Goal: Task Accomplishment & Management: Manage account settings

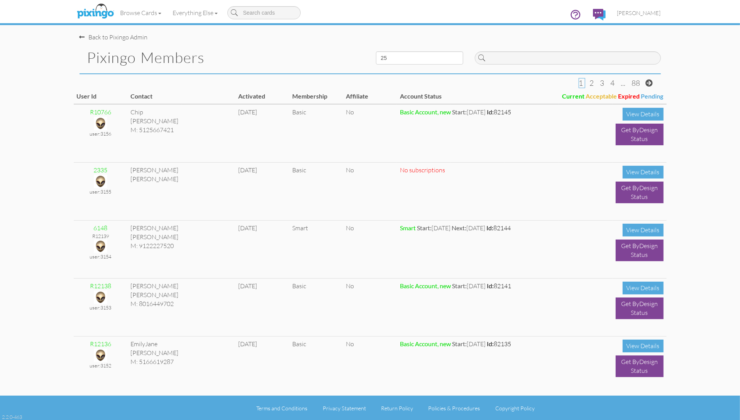
click at [335, 40] on div "Back to Pixingo Admin" at bounding box center [373, 33] width 587 height 17
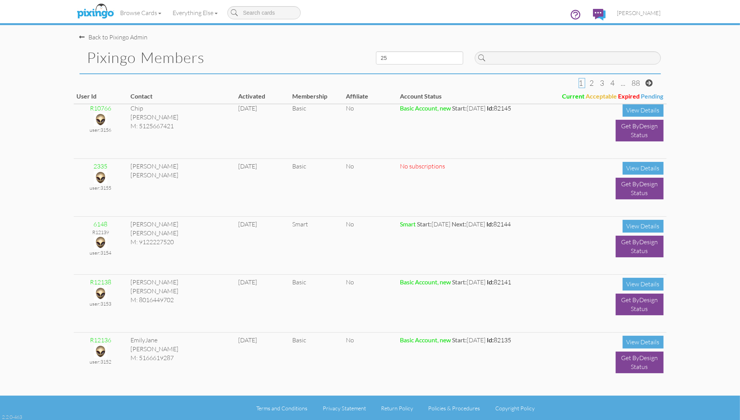
scroll to position [3, 0]
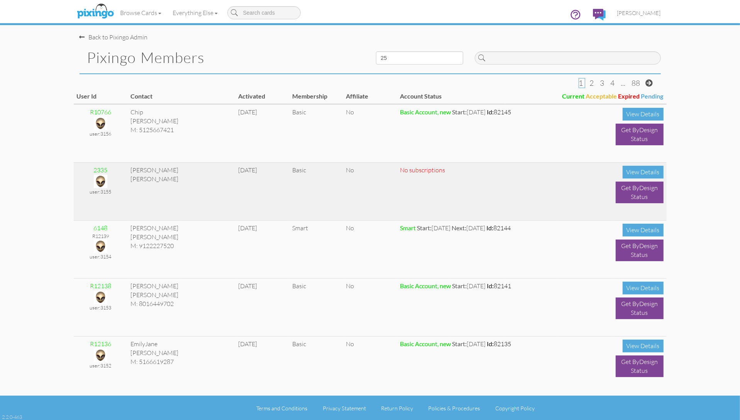
click at [99, 180] on img at bounding box center [101, 182] width 14 height 14
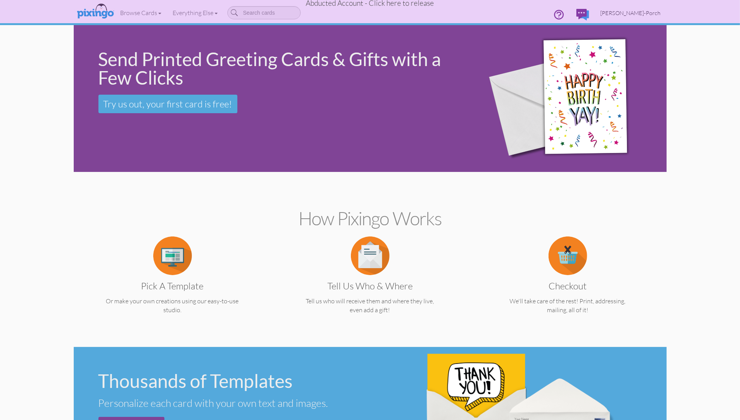
click at [643, 14] on span "Maddie Murdock-Porch" at bounding box center [631, 13] width 60 height 7
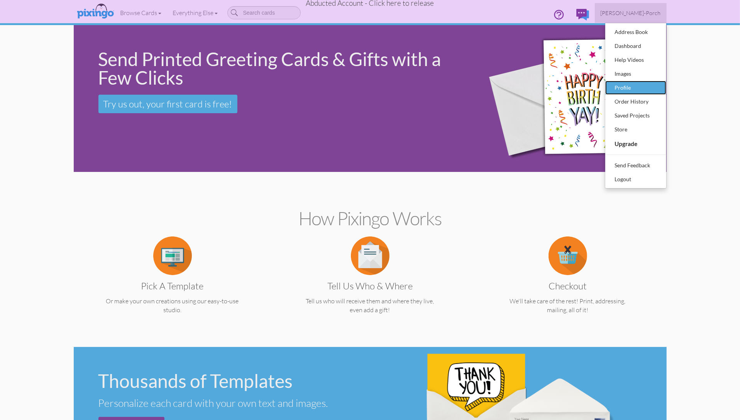
click at [635, 85] on div "Profile" at bounding box center [636, 88] width 46 height 12
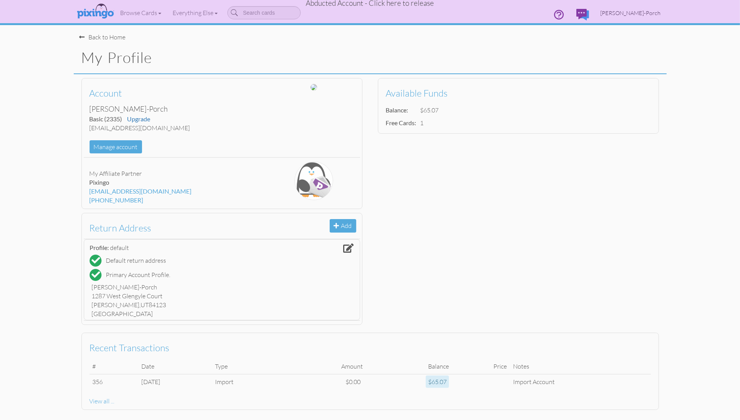
click at [644, 15] on span "Maddie Murdock-Porch" at bounding box center [631, 13] width 60 height 7
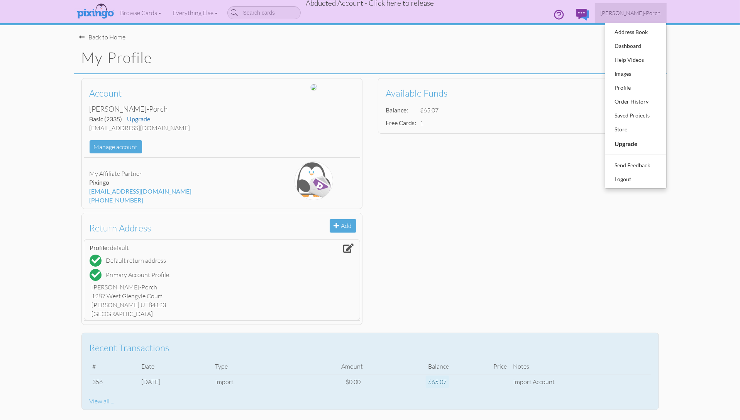
click at [101, 400] on div "View all ..." at bounding box center [370, 401] width 561 height 9
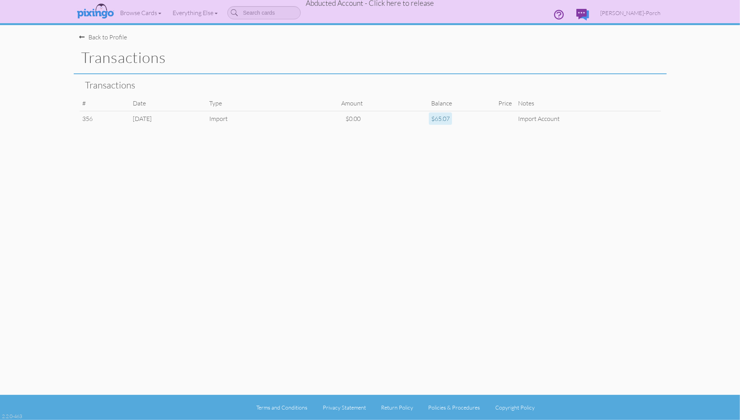
click at [115, 37] on div "Back to Profile" at bounding box center [104, 37] width 48 height 9
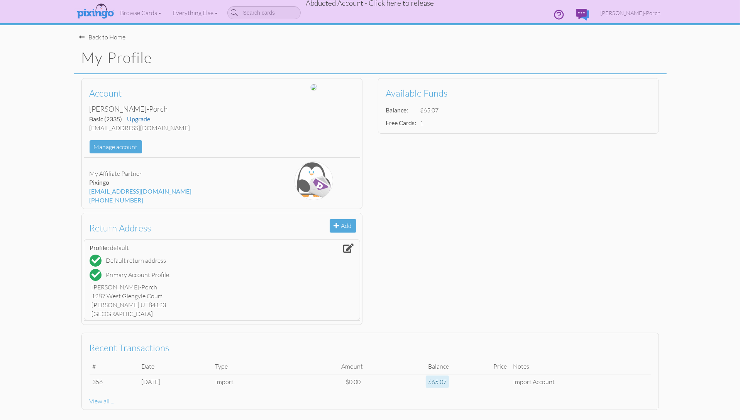
click at [618, 187] on div "Account Maddie Murdock-Porch Basic (2335) Upgrade mhopem91@gmail.com Manage acc…" at bounding box center [370, 201] width 593 height 254
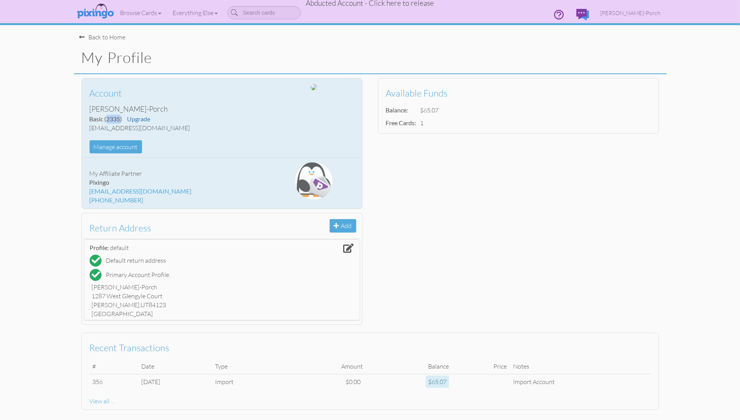
drag, startPoint x: 108, startPoint y: 120, endPoint x: 120, endPoint y: 117, distance: 11.9
click at [120, 117] on span "(2335)" at bounding box center [114, 118] width 18 height 7
copy span "2335"
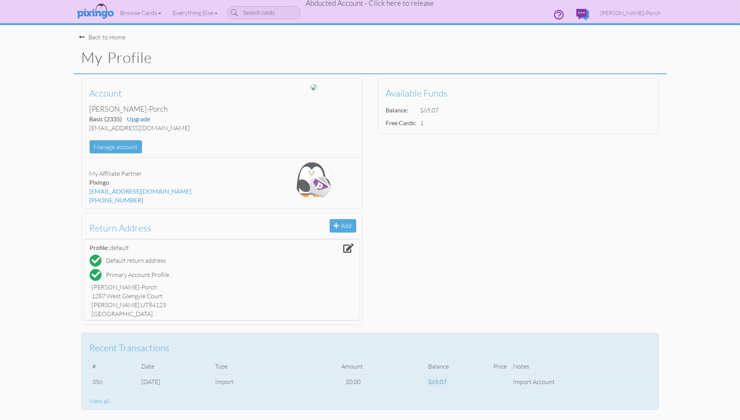
click at [100, 400] on div "View all ..." at bounding box center [370, 401] width 561 height 9
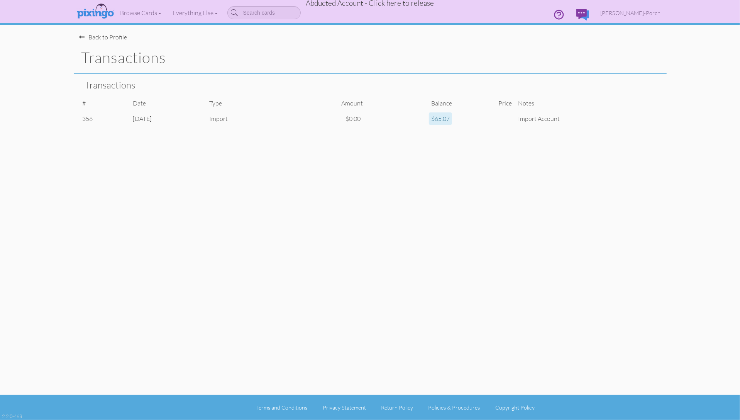
click at [319, 75] on div "Transactions # Date Type Amount Balance Price Notes 356 Sep 29 2025 Import $0.0…" at bounding box center [370, 104] width 593 height 60
click at [376, 52] on h1 "Transactions" at bounding box center [373, 57] width 585 height 16
click at [388, 4] on span "Abducted Account - Click here to release" at bounding box center [370, 2] width 128 height 9
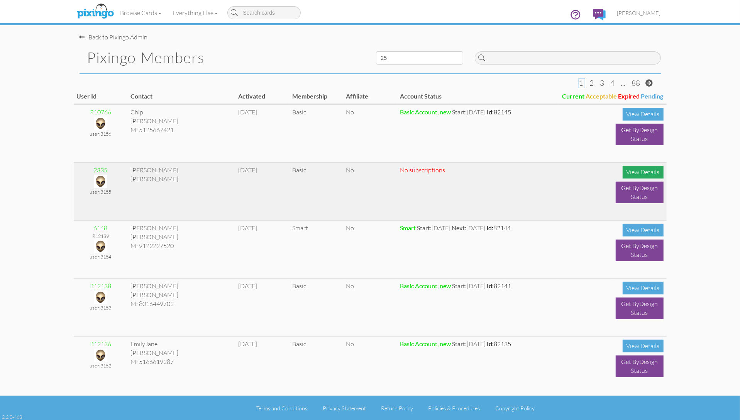
click at [631, 174] on div "View Details" at bounding box center [643, 172] width 41 height 13
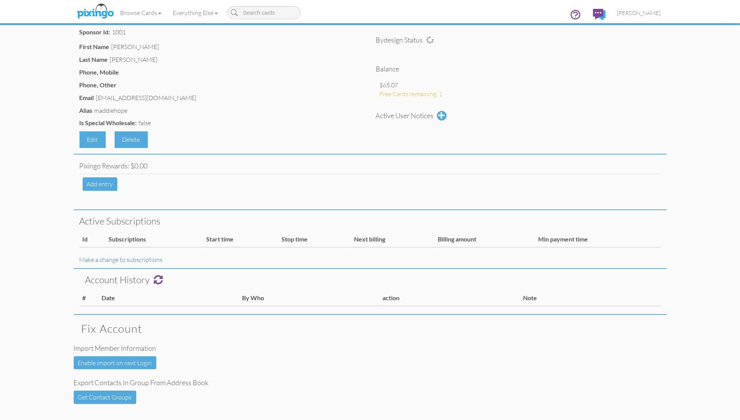
scroll to position [93, 0]
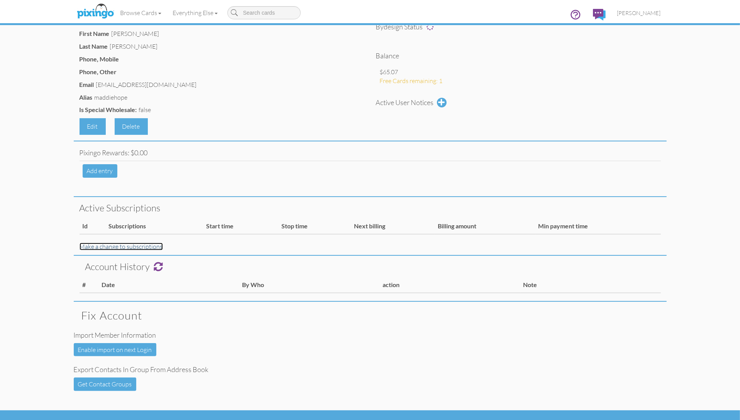
click at [106, 246] on link "Make a change to subscriptions" at bounding box center [121, 247] width 83 height 8
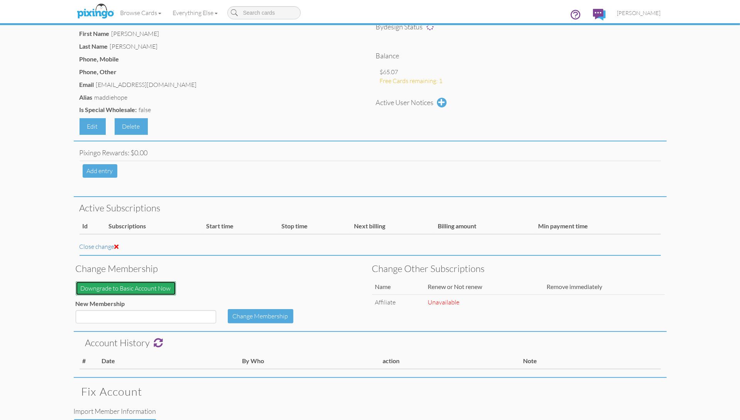
click at [157, 290] on button "Downgrade to Basic Account Now" at bounding box center [126, 288] width 100 height 14
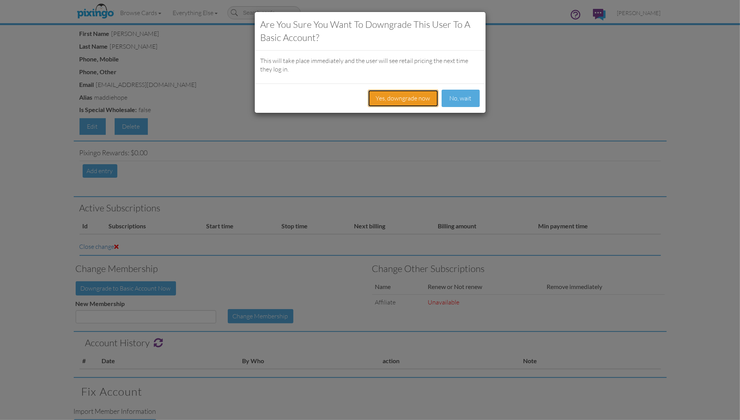
click at [404, 98] on button "Yes, downgrade now" at bounding box center [403, 98] width 71 height 17
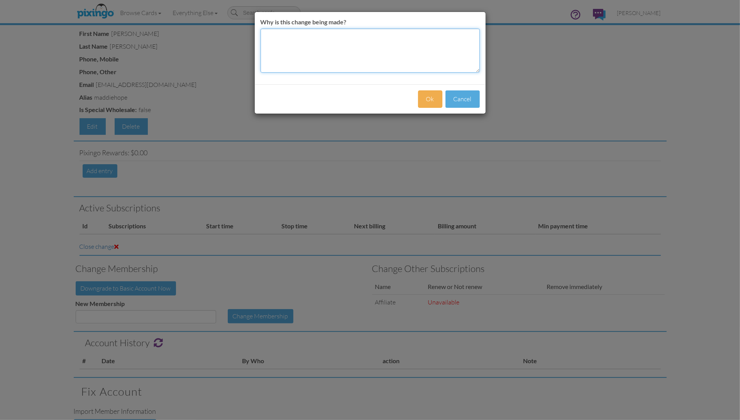
click at [306, 54] on textarea "Why is this change being made?" at bounding box center [370, 51] width 219 height 44
type textarea "not on membership"
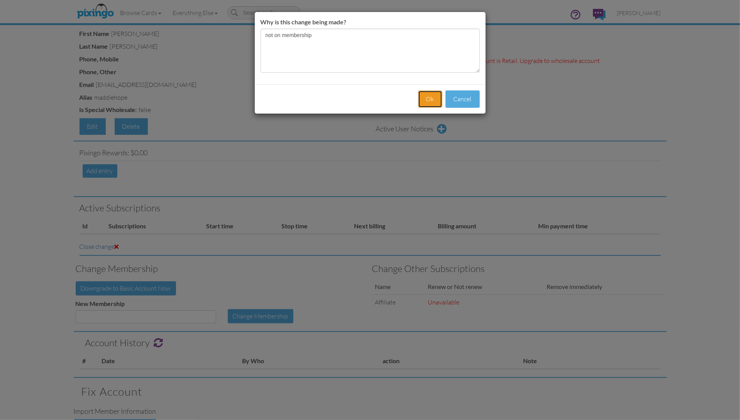
click at [437, 99] on button "Ok" at bounding box center [430, 98] width 24 height 17
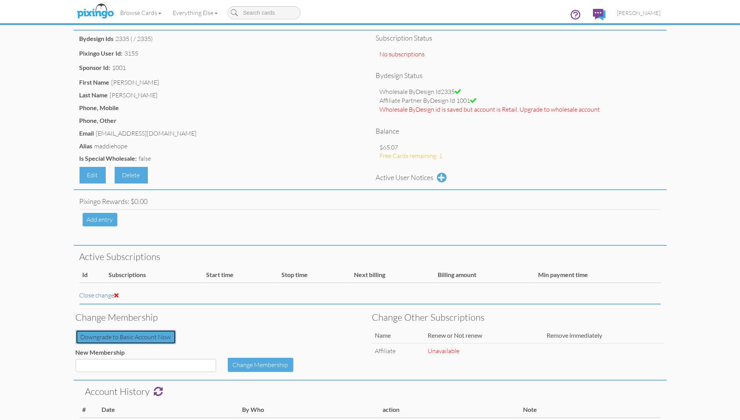
scroll to position [0, 0]
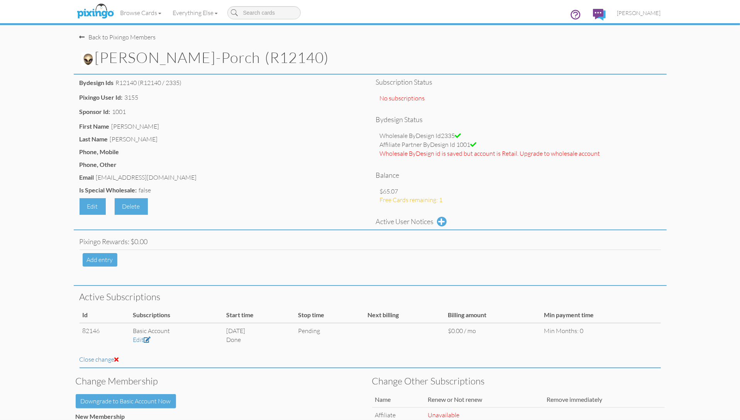
drag, startPoint x: 271, startPoint y: 59, endPoint x: 321, endPoint y: 56, distance: 49.9
click at [321, 56] on h1 "Maddie Murdock-Porch (R12140)" at bounding box center [373, 57] width 585 height 17
click at [86, 59] on img at bounding box center [88, 60] width 14 height 14
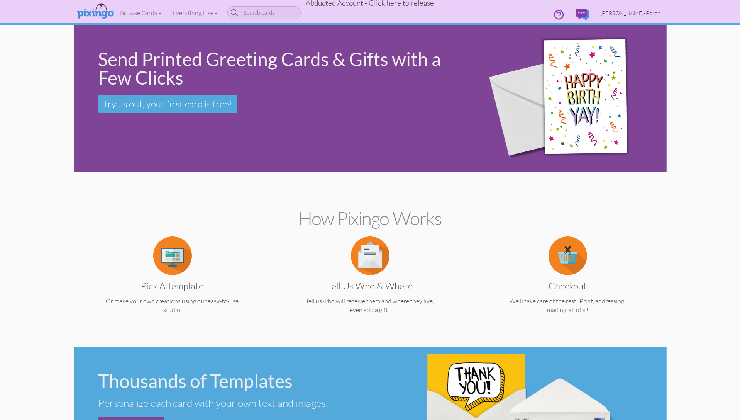
click at [634, 14] on span "Maddie Murdock-Porch" at bounding box center [631, 13] width 60 height 7
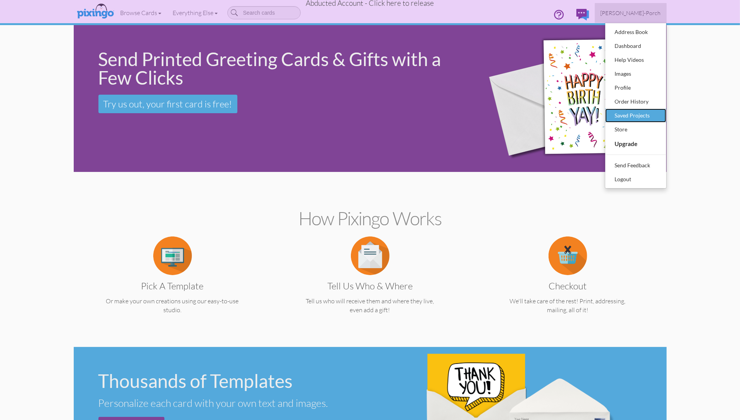
click at [629, 116] on div "Saved Projects" at bounding box center [636, 116] width 46 height 12
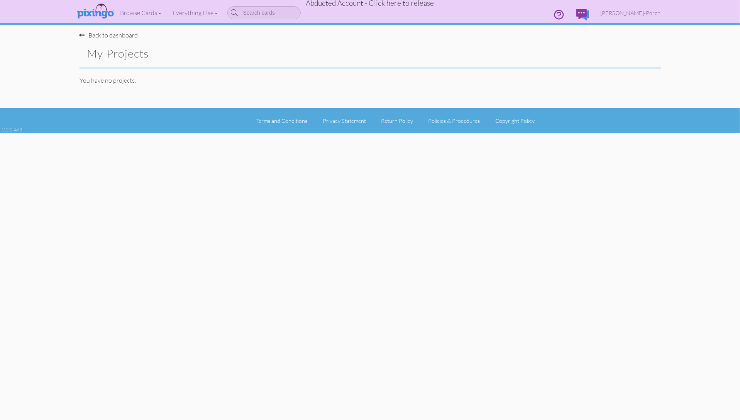
click at [377, 4] on span "Abducted Account - Click here to release" at bounding box center [370, 2] width 128 height 9
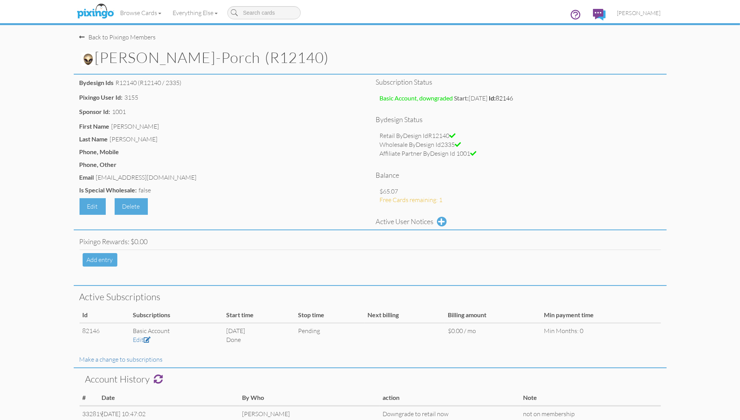
click at [690, 147] on pixingo-members-detail "Toggle navigation Visit Pixingo Mobile Browse Cards Business Accounting Automot…" at bounding box center [370, 283] width 740 height 566
click at [644, 16] on link "[PERSON_NAME]" at bounding box center [639, 13] width 55 height 20
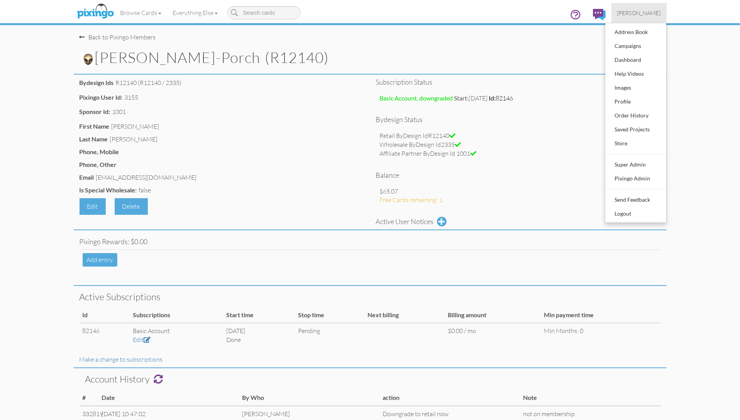
click at [89, 59] on img at bounding box center [88, 60] width 14 height 14
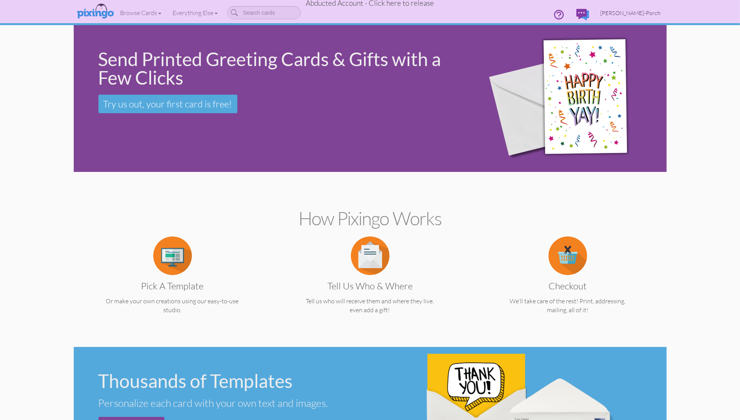
click at [630, 13] on span "Maddie Murdock-Porch" at bounding box center [631, 13] width 60 height 7
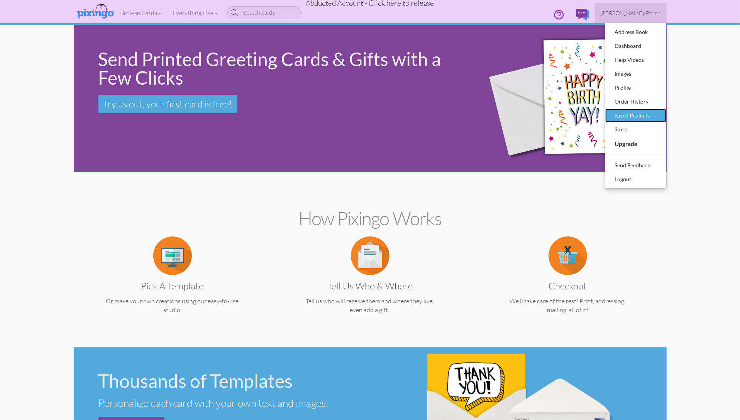
click at [626, 112] on div "Saved Projects" at bounding box center [636, 116] width 46 height 12
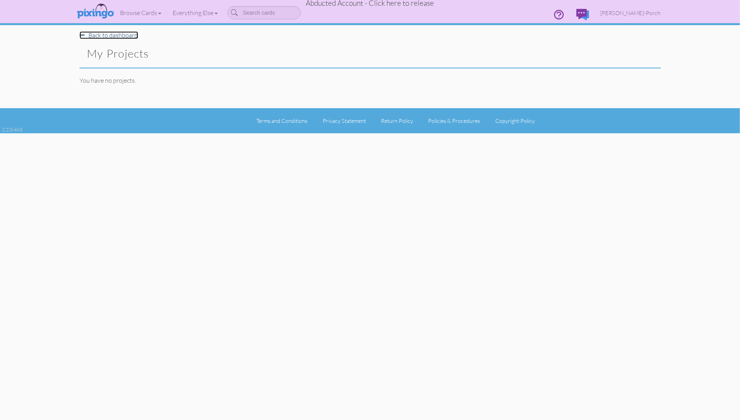
click at [107, 34] on link "Back to dashboard" at bounding box center [109, 35] width 59 height 8
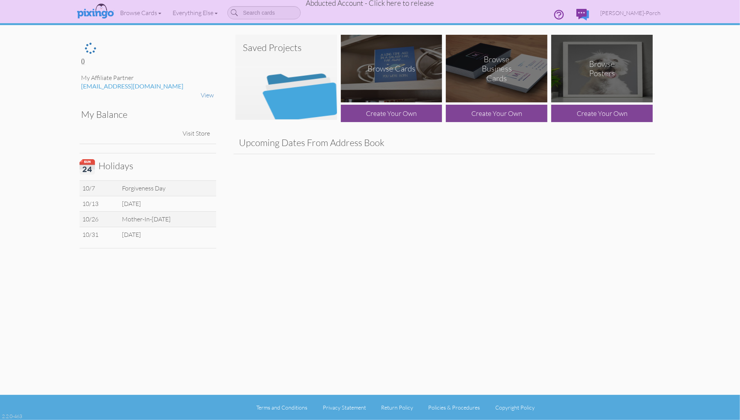
click at [668, 80] on dashboard "Toggle navigation Visit Pixingo Mobile Browse Cards Business Accounting Automot…" at bounding box center [370, 210] width 740 height 420
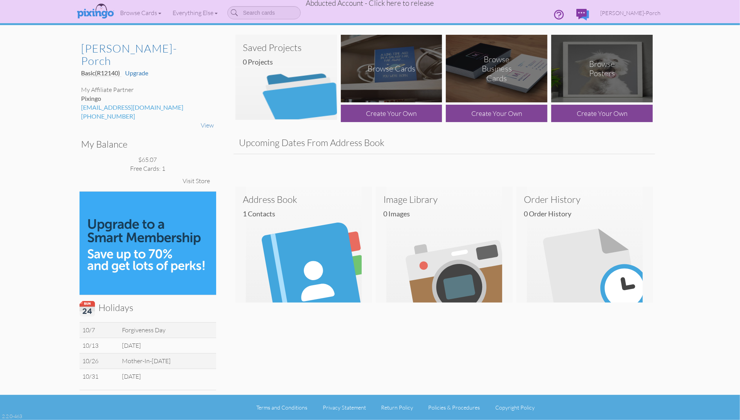
click at [349, 5] on span "Abducted Account - Click here to release" at bounding box center [370, 2] width 128 height 9
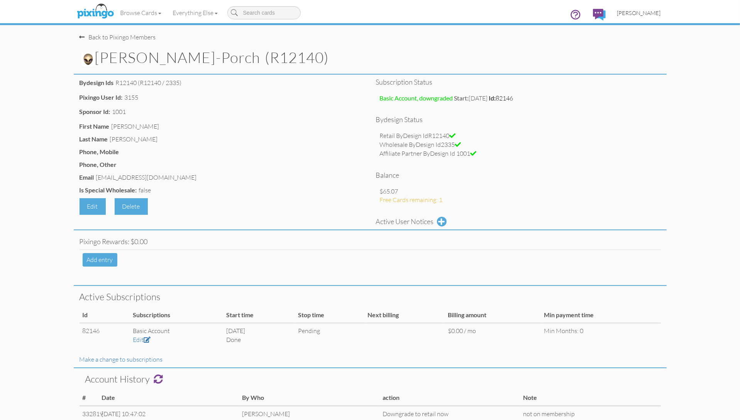
click at [652, 14] on span "[PERSON_NAME]" at bounding box center [639, 13] width 44 height 7
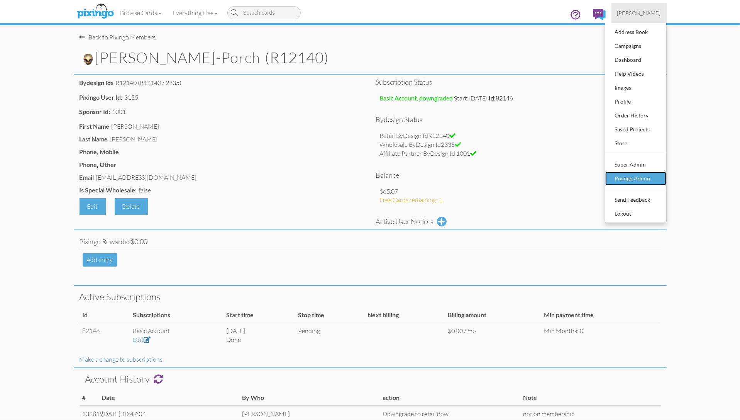
click at [649, 173] on div "Pixingo Admin" at bounding box center [636, 179] width 46 height 12
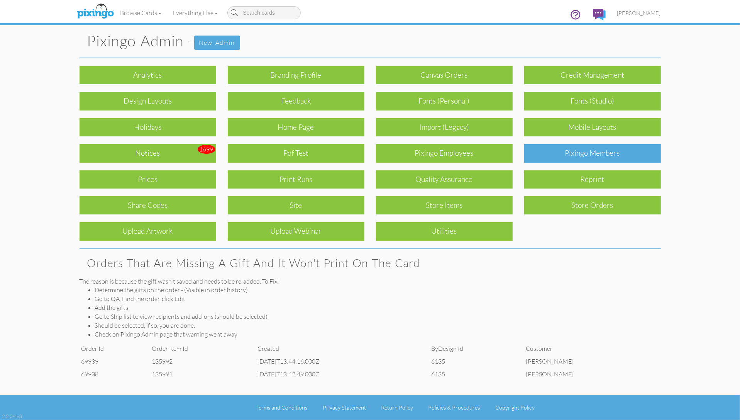
click at [592, 156] on div "Pixingo Members" at bounding box center [592, 153] width 137 height 18
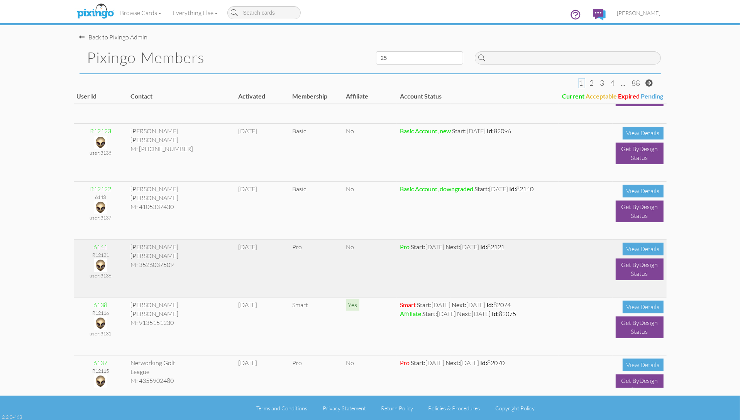
scroll to position [851, 0]
click at [98, 266] on img at bounding box center [101, 265] width 14 height 14
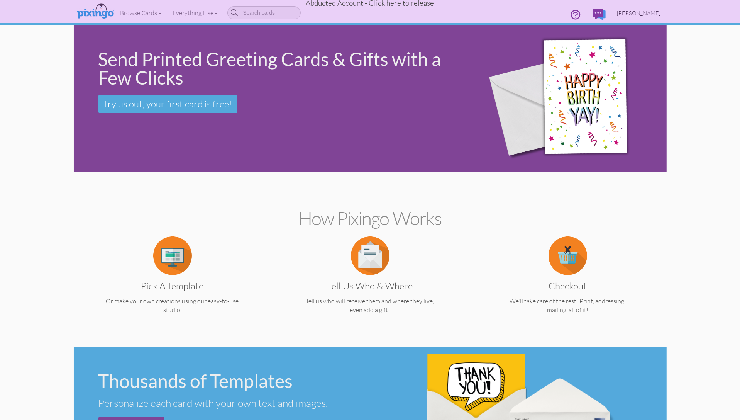
click at [653, 14] on span "Richard Hamill" at bounding box center [639, 13] width 44 height 7
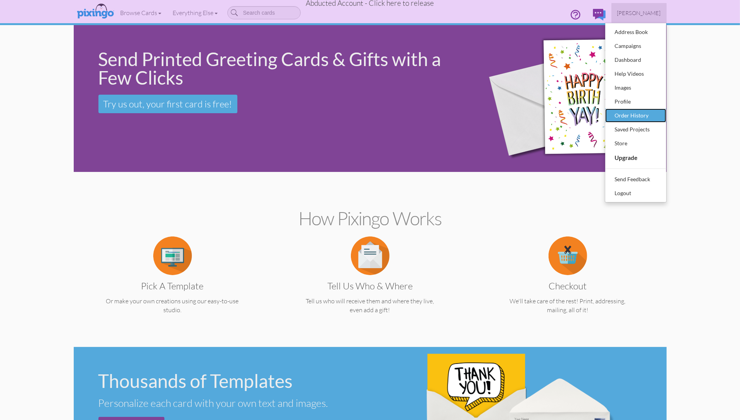
click at [635, 113] on div "Order History" at bounding box center [636, 116] width 46 height 12
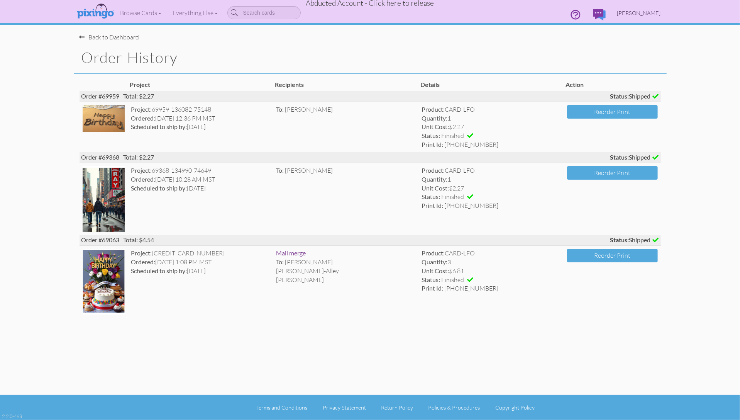
click at [651, 14] on span "Richard Hamill" at bounding box center [639, 13] width 44 height 7
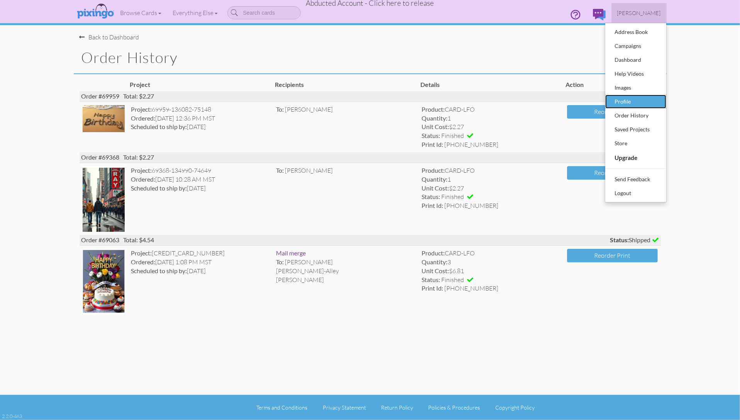
click at [628, 100] on div "Profile" at bounding box center [636, 102] width 46 height 12
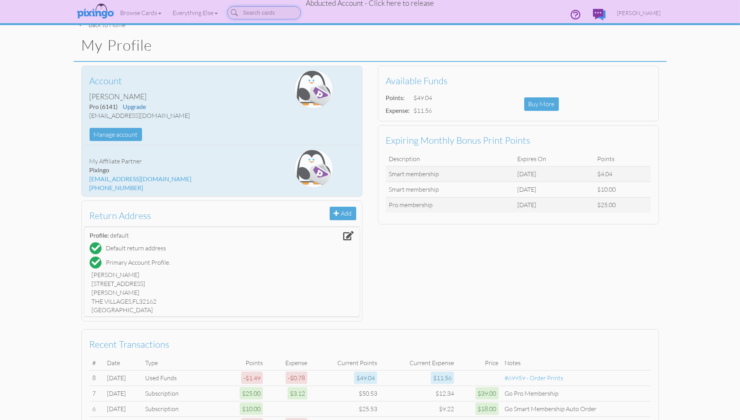
scroll to position [9, 0]
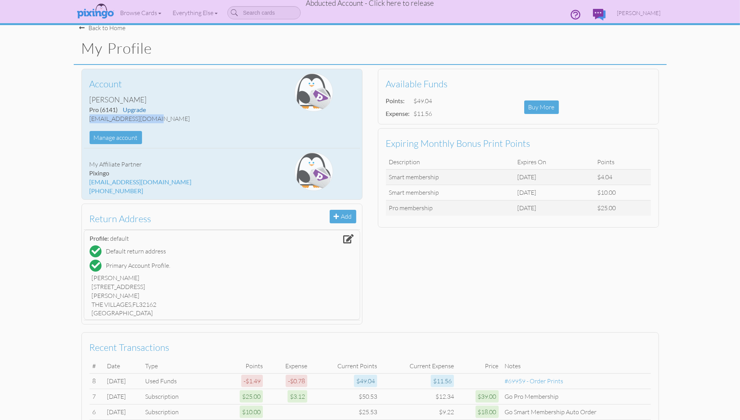
drag, startPoint x: 90, startPoint y: 117, endPoint x: 148, endPoint y: 117, distance: 57.9
click at [152, 117] on div "rhamill2071@gmail.com" at bounding box center [176, 118] width 173 height 9
copy div "rhamill2071@gmail.com"
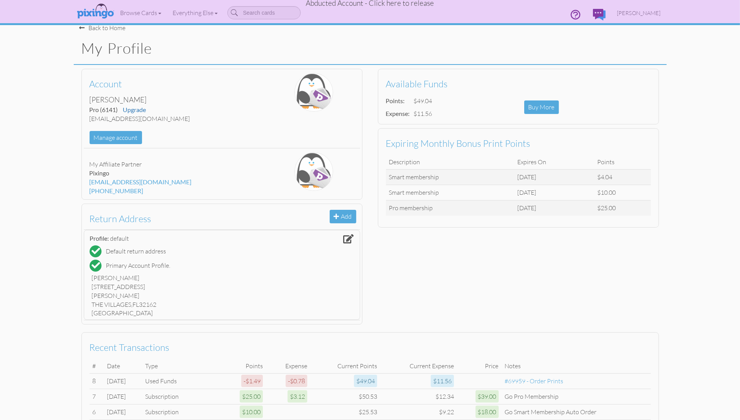
click at [501, 264] on div "Account Richard Hamill Pro (6141) Upgrade rhamill2071@gmail.com Manage account …" at bounding box center [370, 196] width 593 height 263
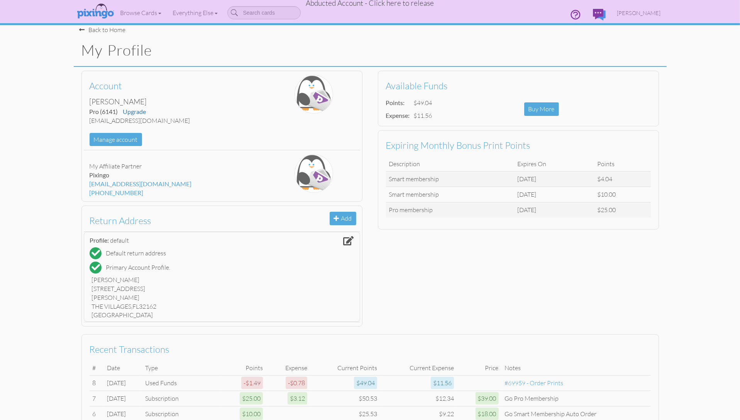
scroll to position [0, 0]
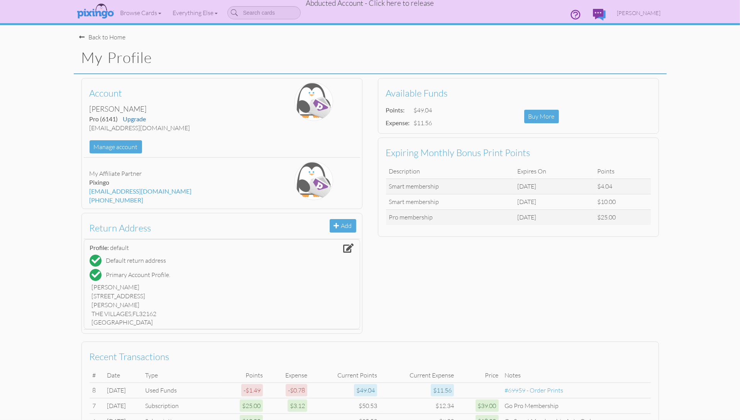
click at [112, 37] on div "Back to Home" at bounding box center [103, 37] width 46 height 9
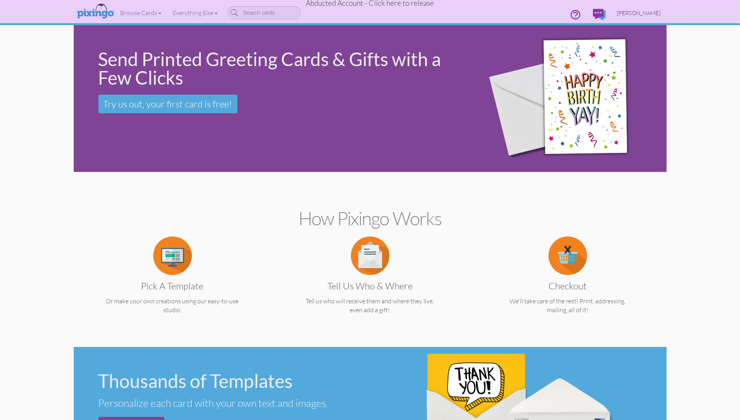
click at [651, 14] on span "Richard Hamill" at bounding box center [639, 13] width 44 height 7
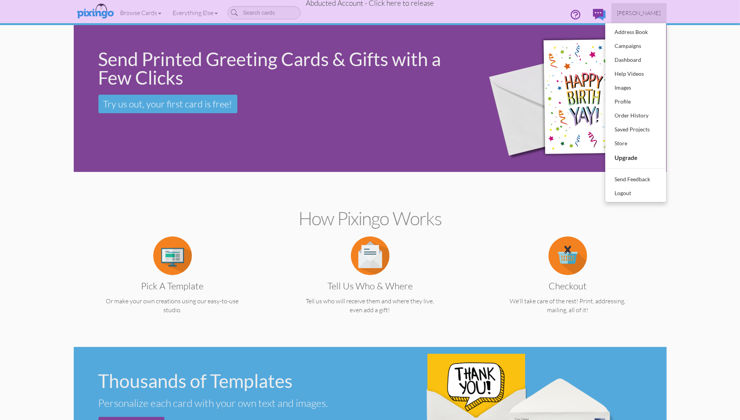
click at [400, 6] on span "Abducted Account - Click here to release" at bounding box center [370, 2] width 128 height 9
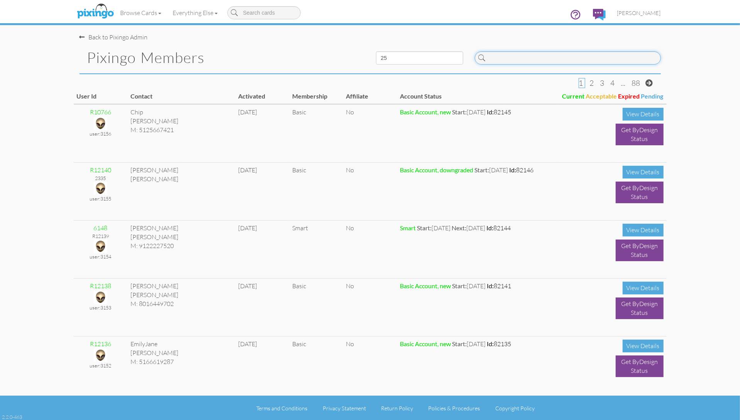
click at [504, 58] on input at bounding box center [568, 57] width 186 height 13
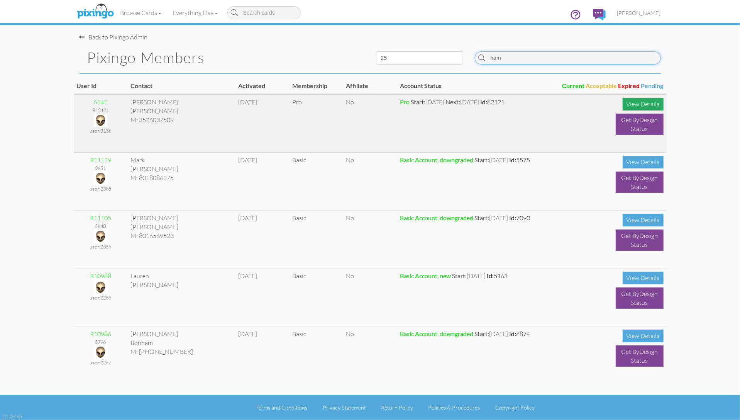
type input "ham"
click at [637, 102] on div "View Details" at bounding box center [643, 104] width 41 height 13
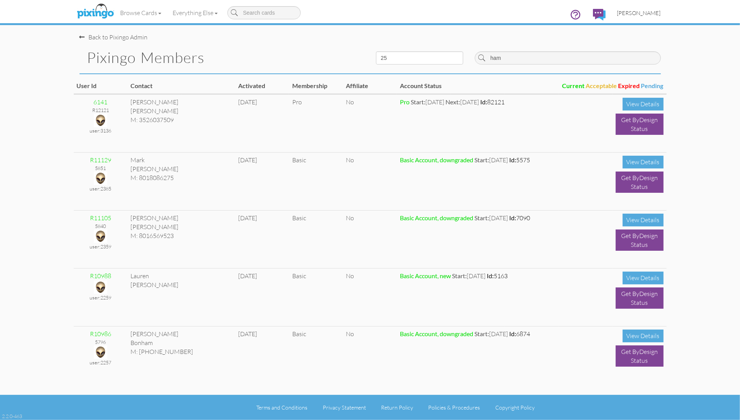
click at [643, 14] on span "[PERSON_NAME]" at bounding box center [639, 13] width 44 height 7
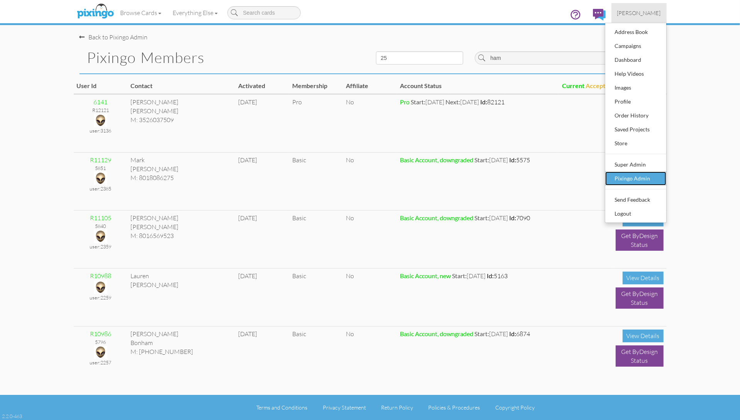
click at [641, 177] on div "Pixingo Admin" at bounding box center [636, 179] width 46 height 12
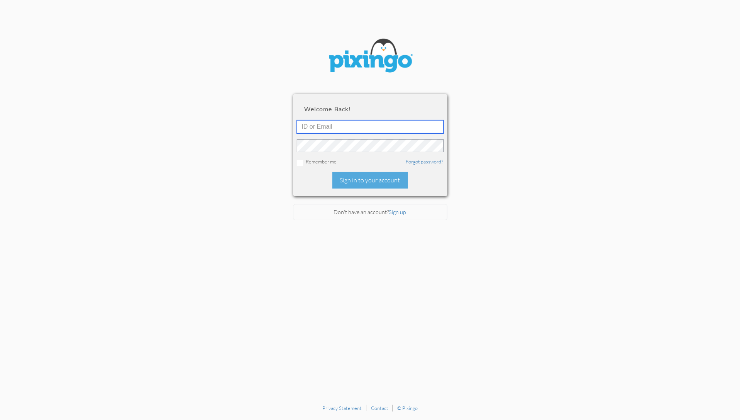
type input "1644"
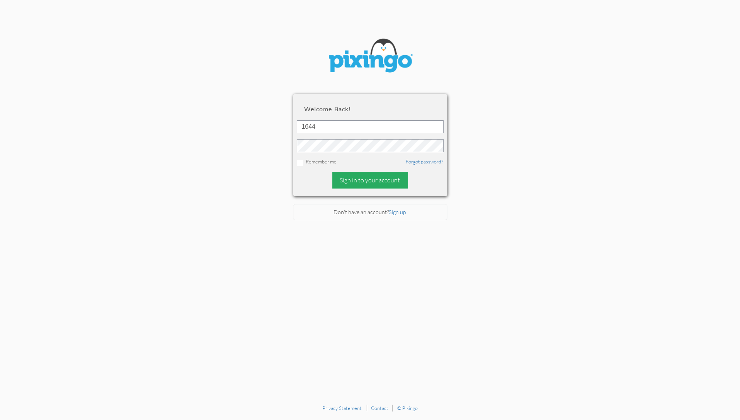
click at [366, 177] on div "Sign in to your account" at bounding box center [370, 180] width 76 height 17
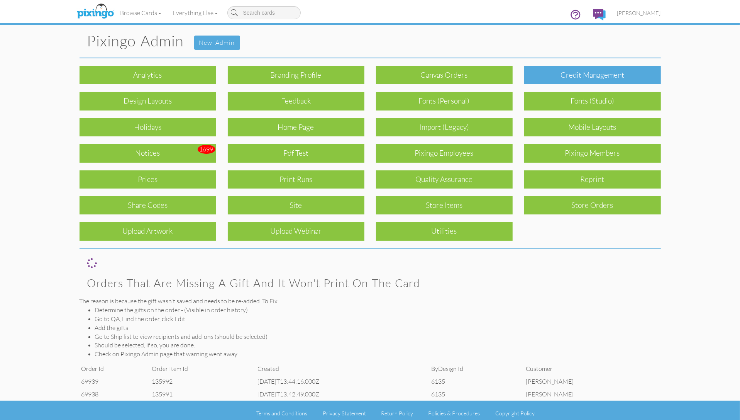
click at [597, 82] on div "Credit Management" at bounding box center [592, 75] width 137 height 18
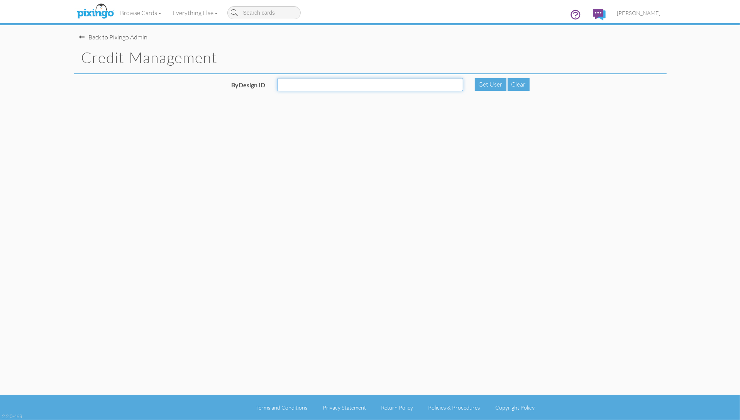
click at [348, 85] on input "ByDesign ID" at bounding box center [370, 84] width 186 height 13
type input "6141"
click at [497, 79] on div "Get User" at bounding box center [491, 84] width 32 height 13
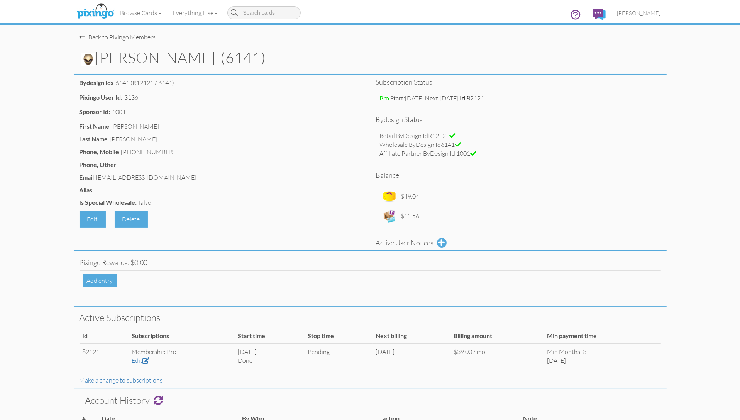
click at [90, 61] on img at bounding box center [88, 60] width 14 height 14
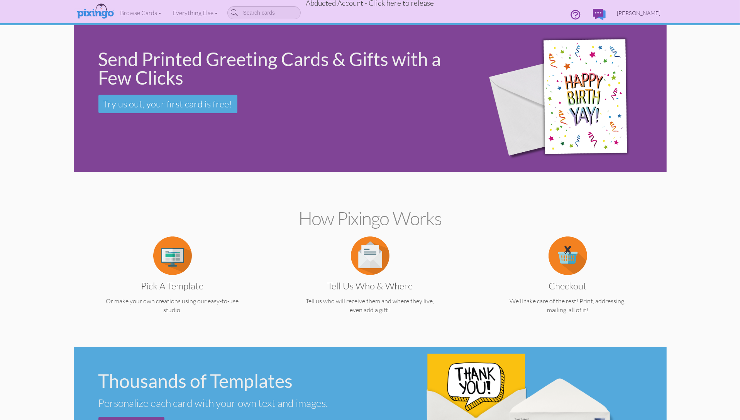
click at [643, 12] on span "Richard Hamill" at bounding box center [639, 13] width 44 height 7
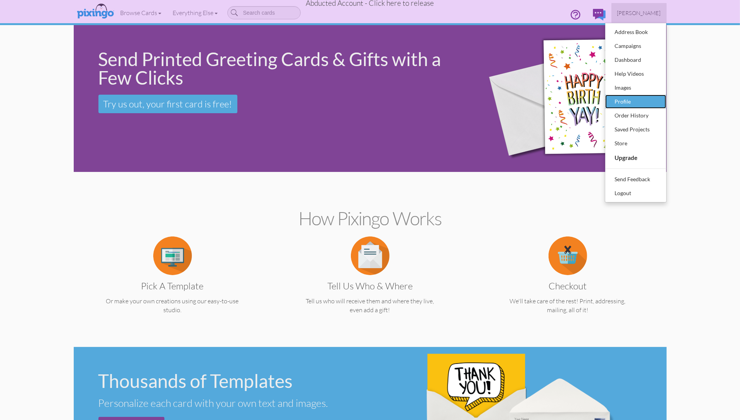
click at [626, 95] on link "Profile" at bounding box center [635, 102] width 61 height 14
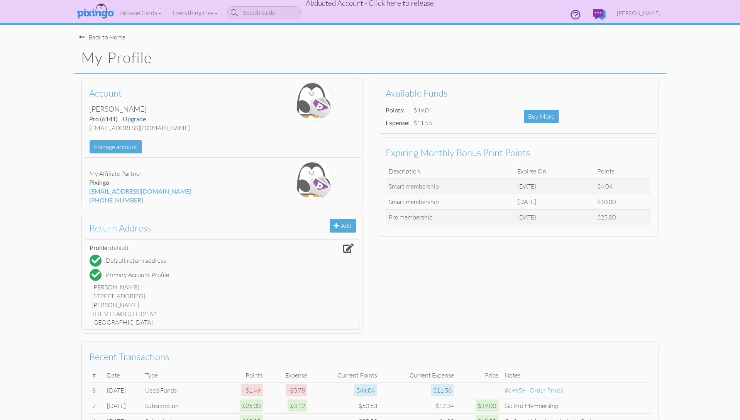
click at [120, 39] on div "Back to Home" at bounding box center [103, 37] width 46 height 9
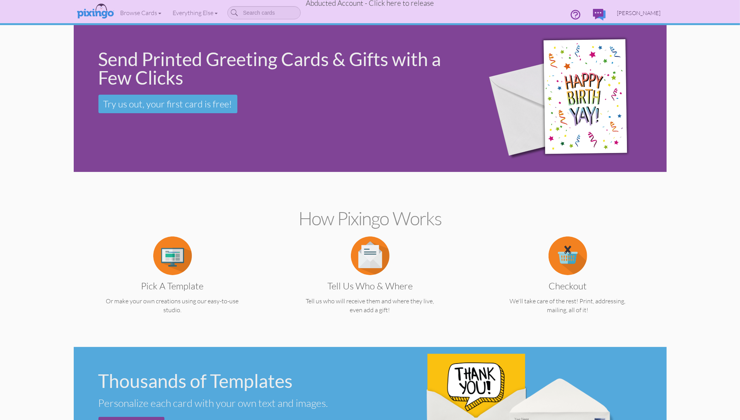
click at [639, 16] on link "Richard Hamill" at bounding box center [639, 13] width 55 height 20
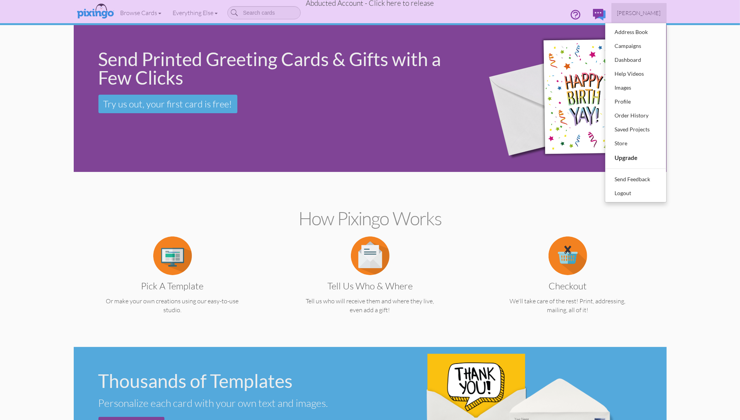
click at [396, 5] on span "Abducted Account - Click here to release" at bounding box center [370, 2] width 128 height 9
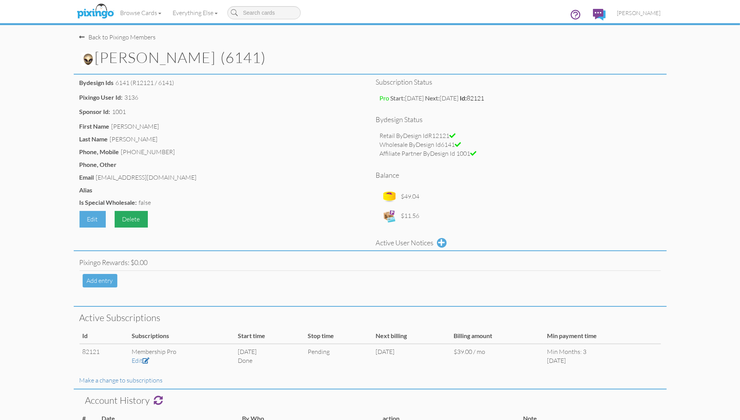
click at [137, 220] on div "Delete" at bounding box center [131, 219] width 33 height 17
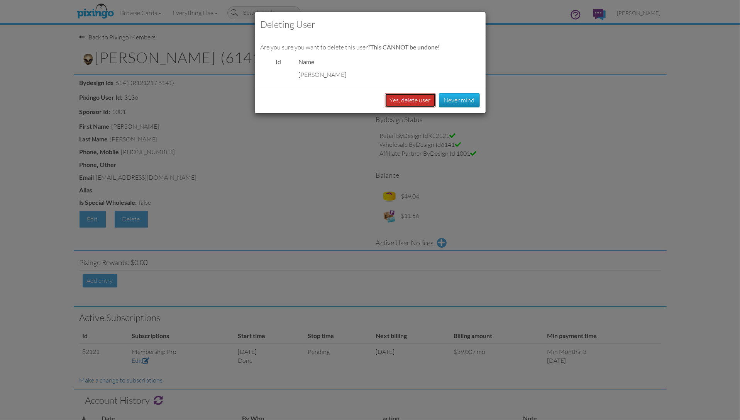
click at [399, 104] on button "Yes, delete user" at bounding box center [410, 100] width 51 height 14
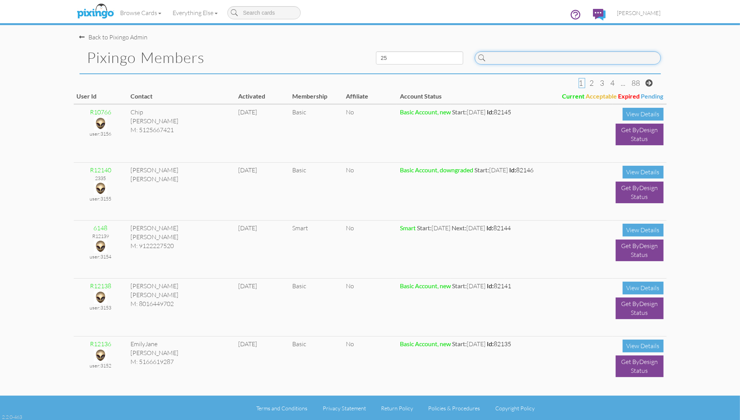
click at [504, 57] on input at bounding box center [568, 57] width 186 height 13
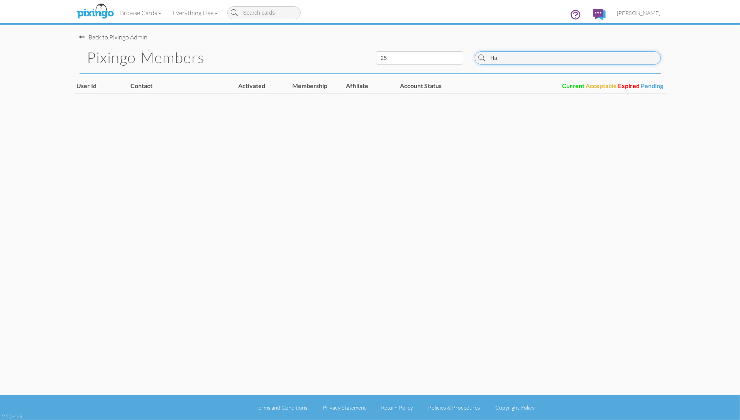
type input "H"
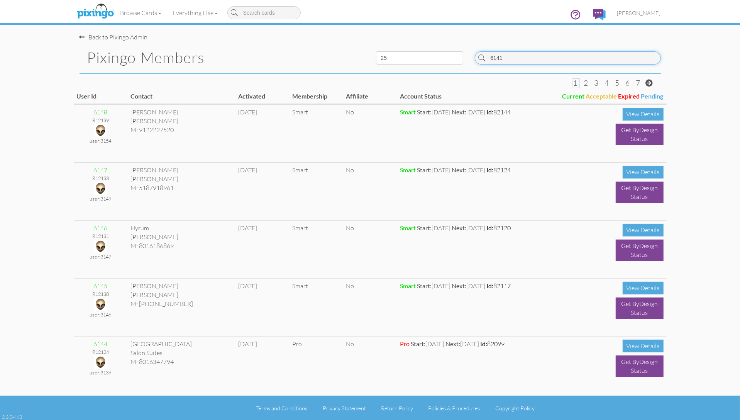
type input "6141"
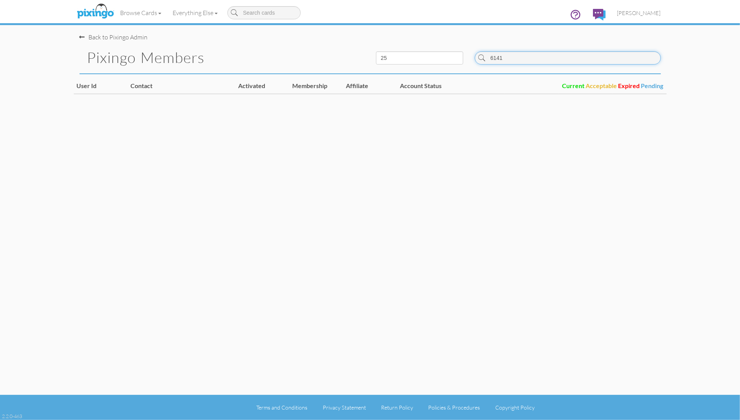
click at [533, 54] on input "6141" at bounding box center [568, 57] width 186 height 13
click at [532, 56] on input "6141" at bounding box center [568, 57] width 186 height 13
click at [642, 13] on span "[PERSON_NAME]" at bounding box center [639, 13] width 44 height 7
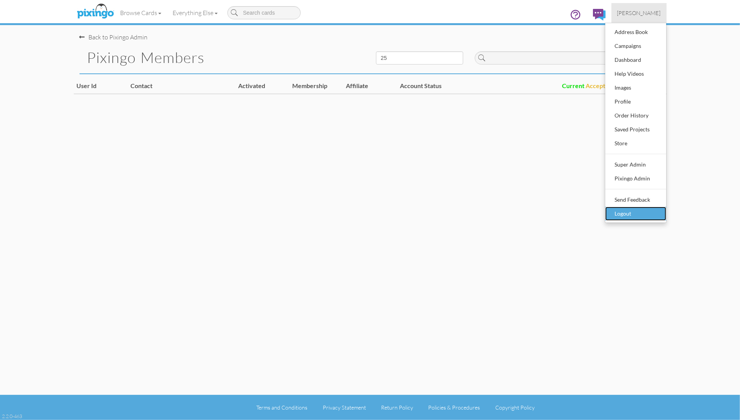
click at [631, 208] on div "Logout" at bounding box center [636, 214] width 46 height 12
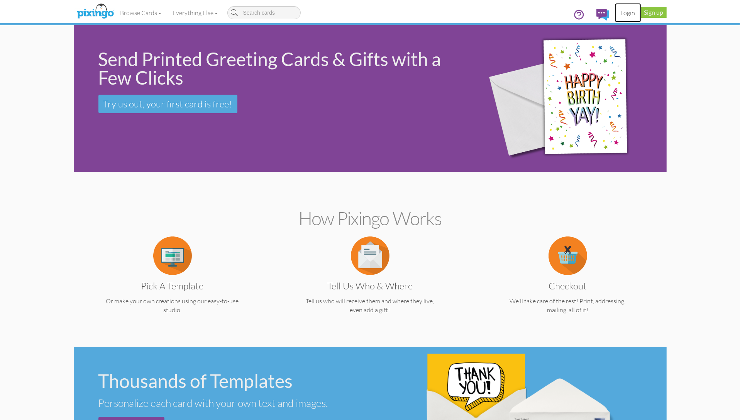
click at [633, 14] on link "Login" at bounding box center [628, 12] width 26 height 19
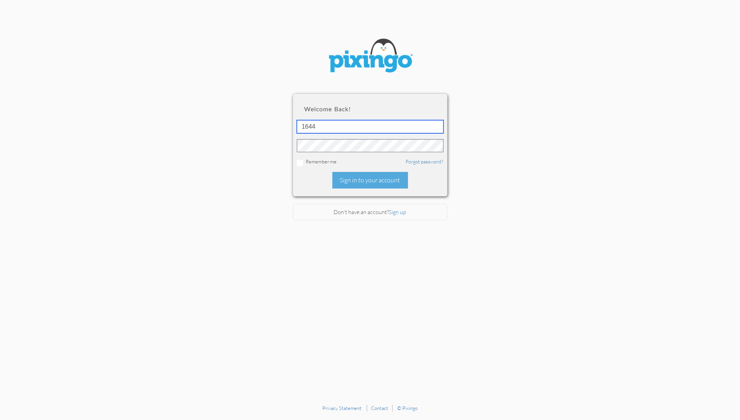
click at [361, 120] on input "1644" at bounding box center [370, 126] width 147 height 13
click at [358, 123] on input "1644" at bounding box center [370, 126] width 147 height 13
type input "6141"
